Goal: Navigation & Orientation: Find specific page/section

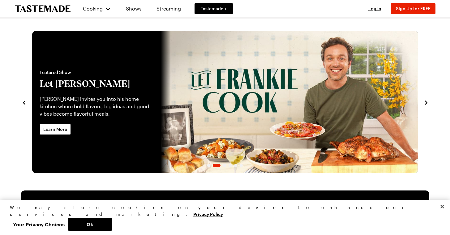
click at [34, 9] on icon "To Tastemade Home Page" at bounding box center [43, 8] width 56 height 7
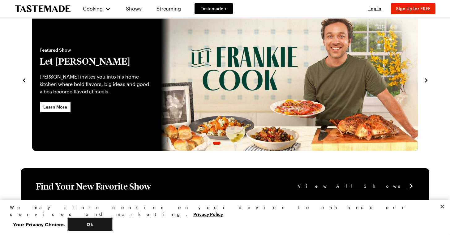
click at [112, 228] on button "Ok" at bounding box center [90, 224] width 45 height 13
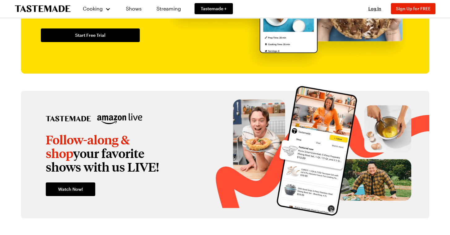
scroll to position [795, 0]
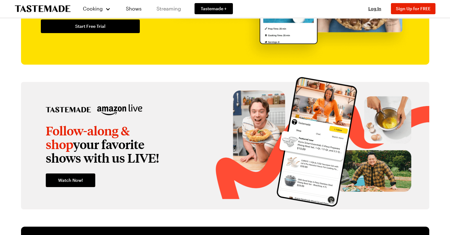
drag, startPoint x: 67, startPoint y: 110, endPoint x: 184, endPoint y: 0, distance: 160.3
click at [2, 0] on div "Cooking Shows Streaming Tastemade + Log In Sign Up Log In Sign Up for FREE Reci…" at bounding box center [224, 99] width 445 height 1789
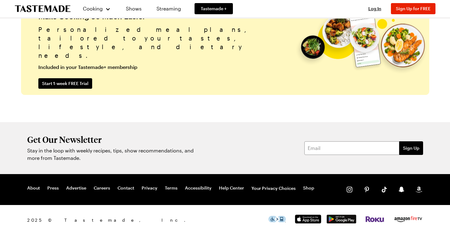
scroll to position [1553, 0]
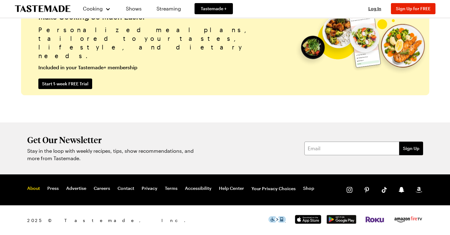
click at [31, 190] on link "About" at bounding box center [33, 188] width 13 height 6
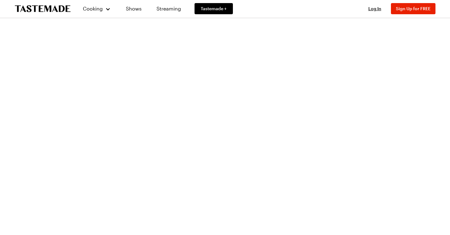
scroll to position [1351, 0]
click at [91, 34] on link "Recipes" at bounding box center [103, 32] width 47 height 14
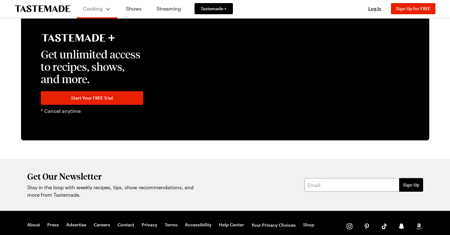
scroll to position [1370, 0]
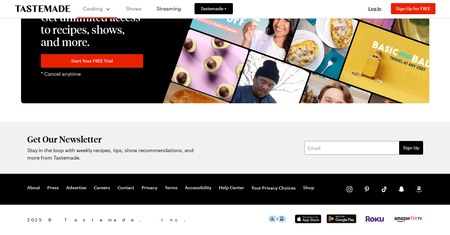
click at [134, 11] on link "Shows" at bounding box center [134, 8] width 28 height 17
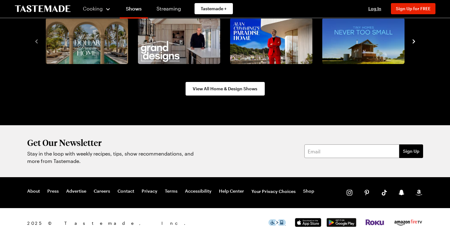
scroll to position [835, 0]
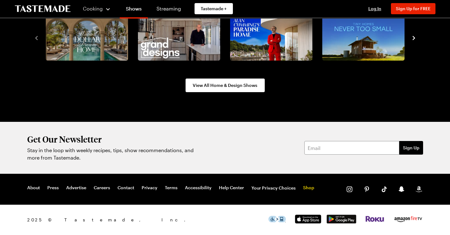
click at [305, 189] on link "Shop" at bounding box center [308, 188] width 11 height 6
